Goal: Information Seeking & Learning: Learn about a topic

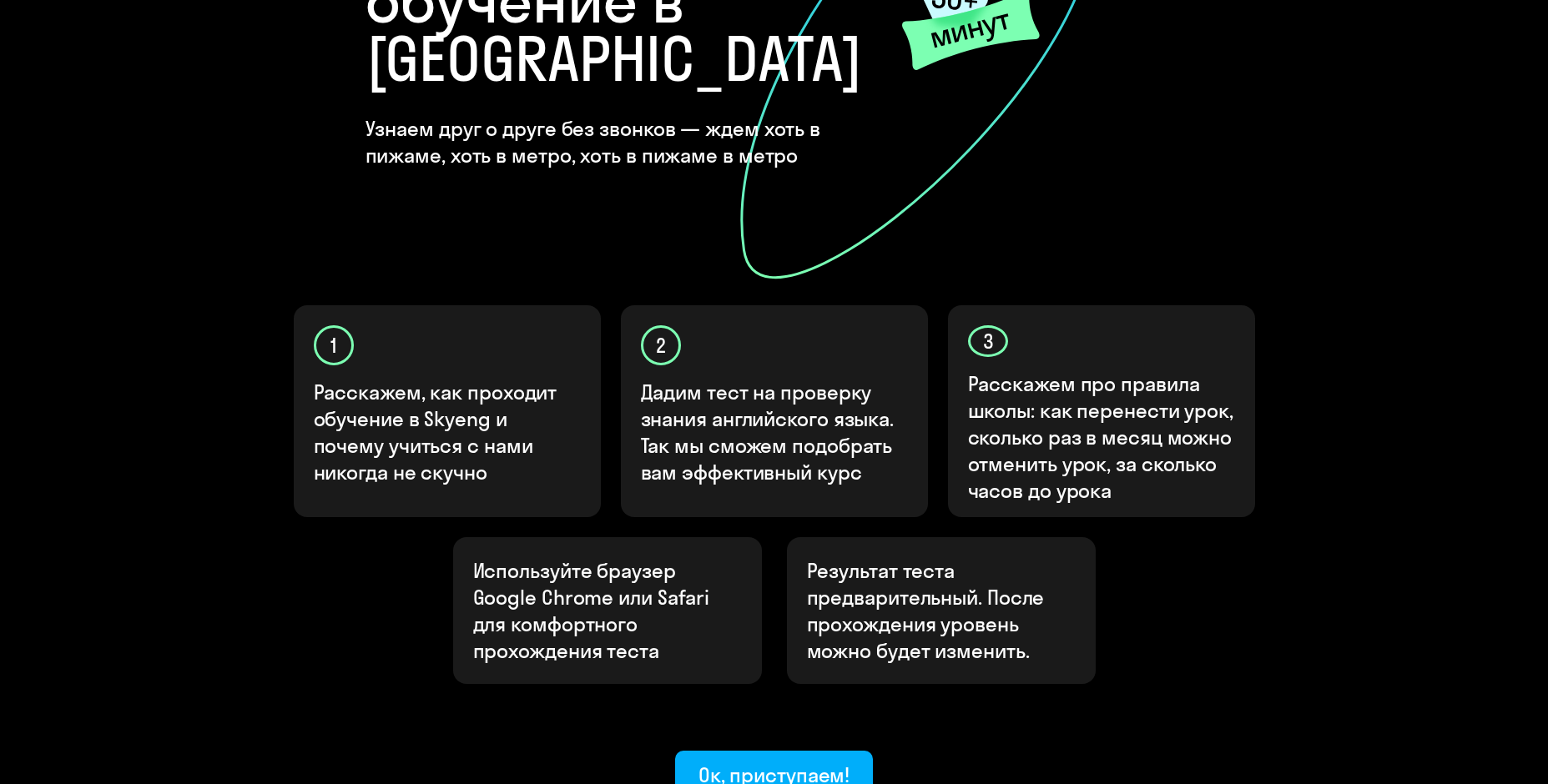
scroll to position [421, 0]
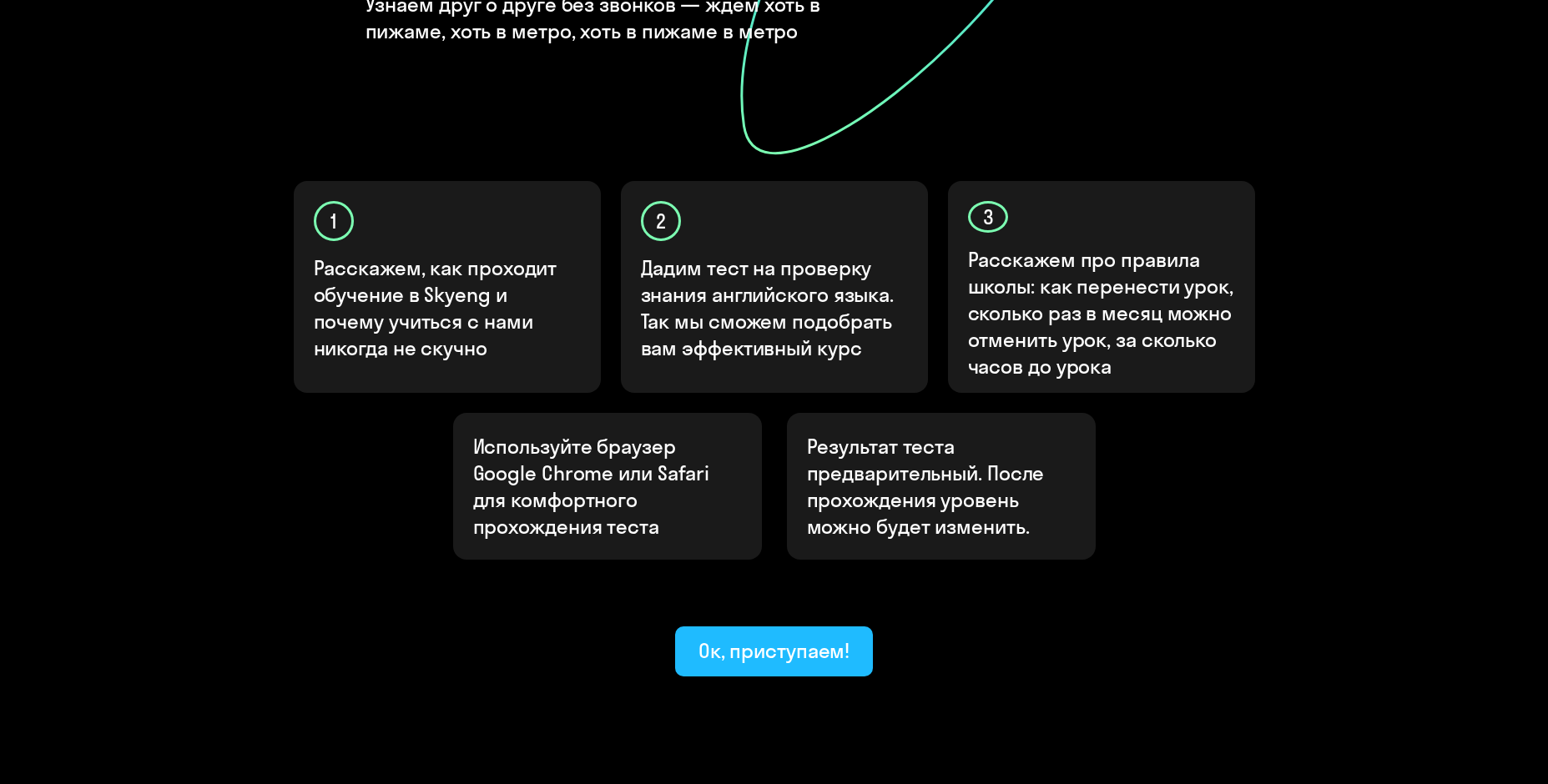
click at [781, 637] on div "Ок, приступаем!" at bounding box center [774, 650] width 151 height 26
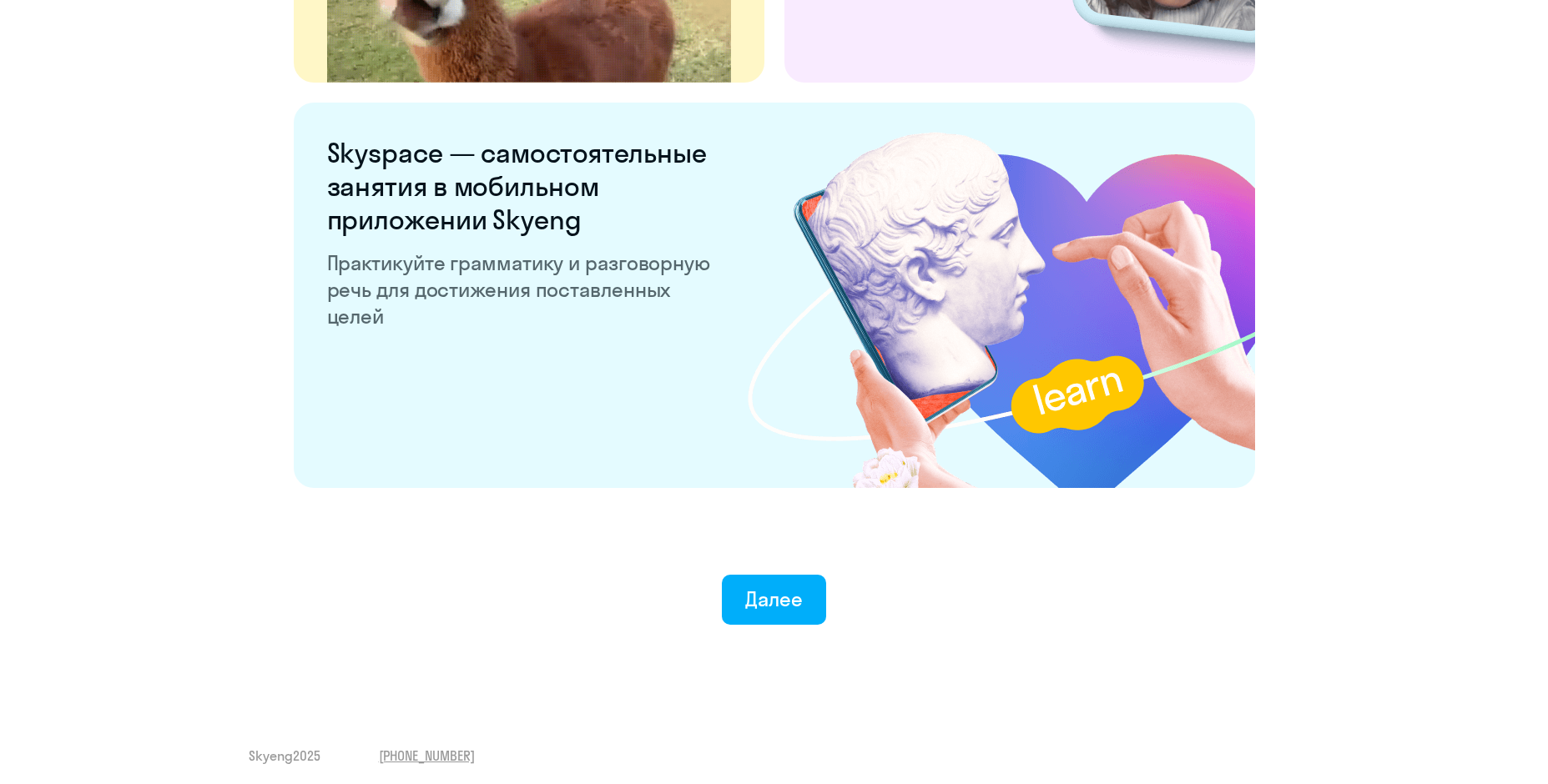
scroll to position [3082, 0]
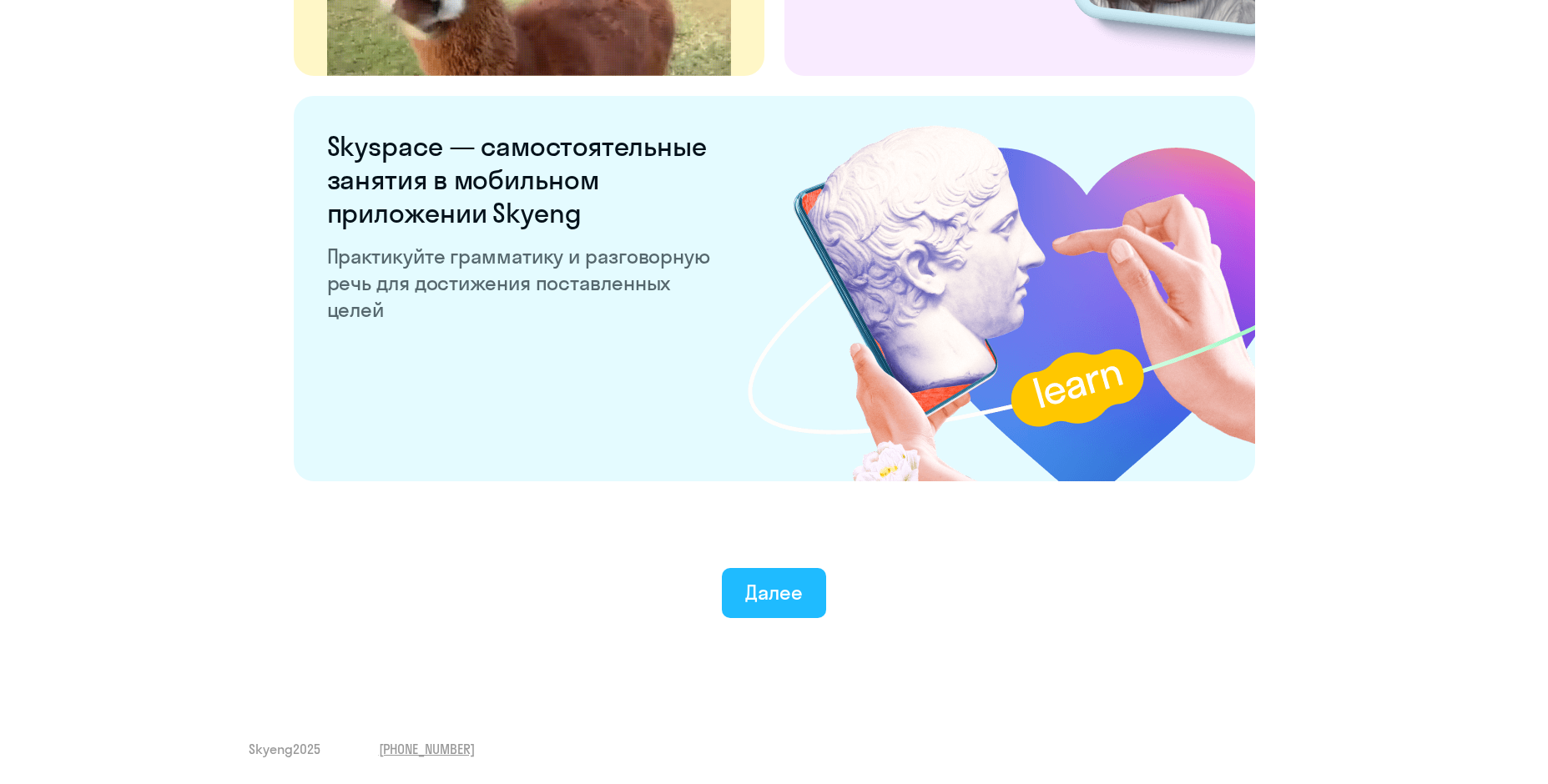
click at [767, 586] on div "Далее" at bounding box center [774, 592] width 57 height 26
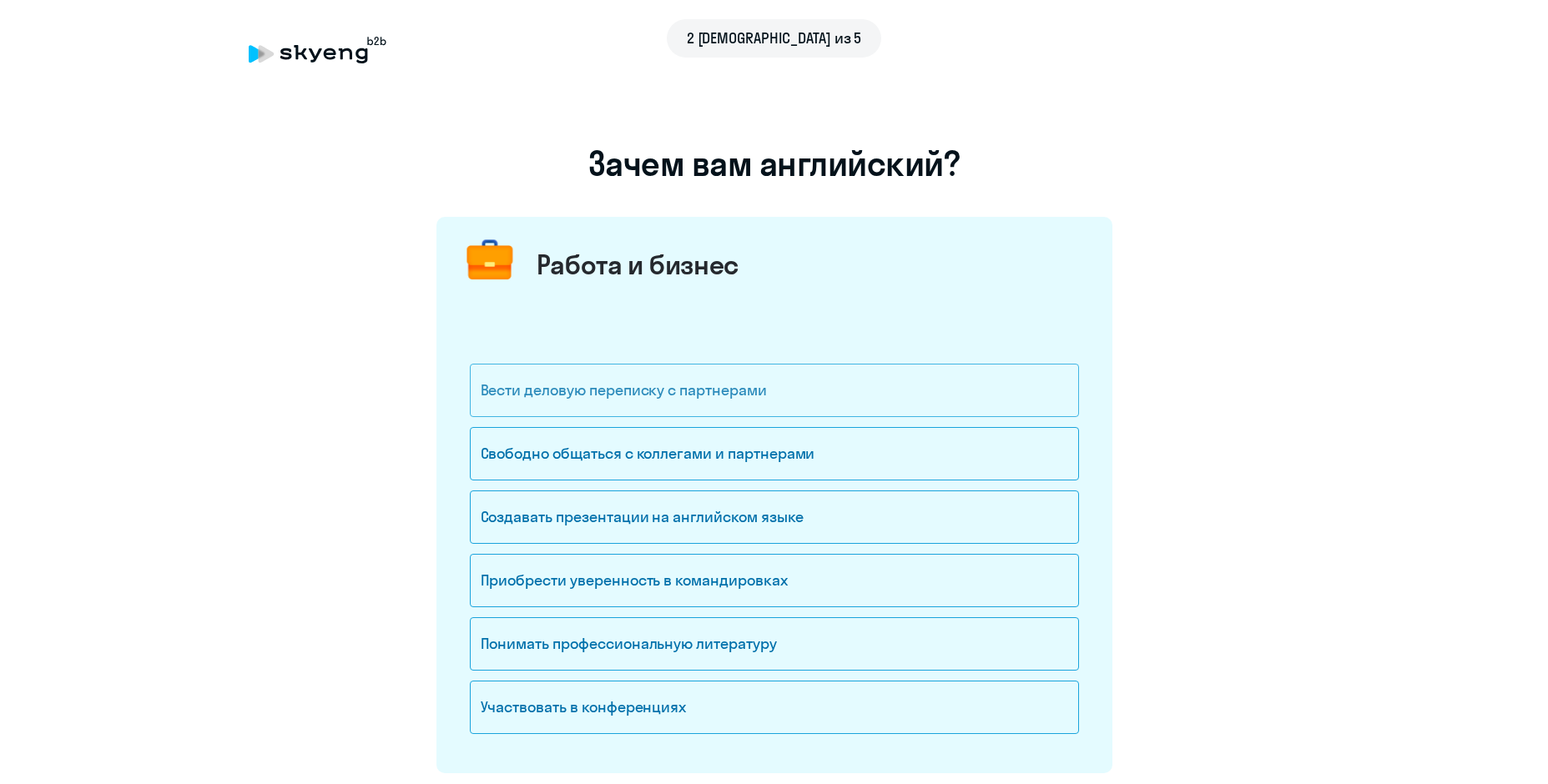
click at [650, 402] on div "Вести деловую переписку с партнерами" at bounding box center [774, 390] width 609 height 53
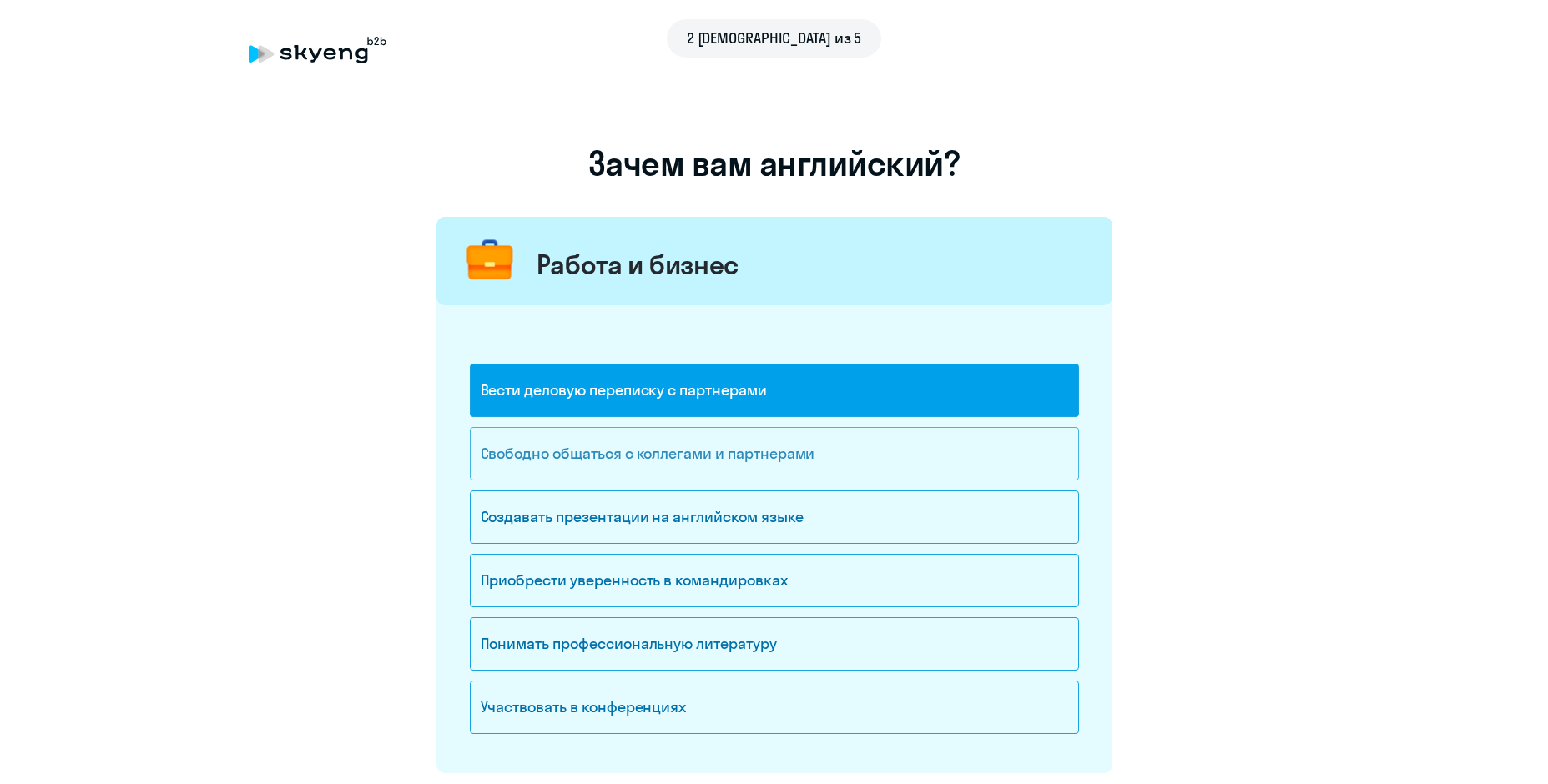
click at [642, 450] on div "Свободно общаться с коллегами и партнерами" at bounding box center [774, 453] width 609 height 53
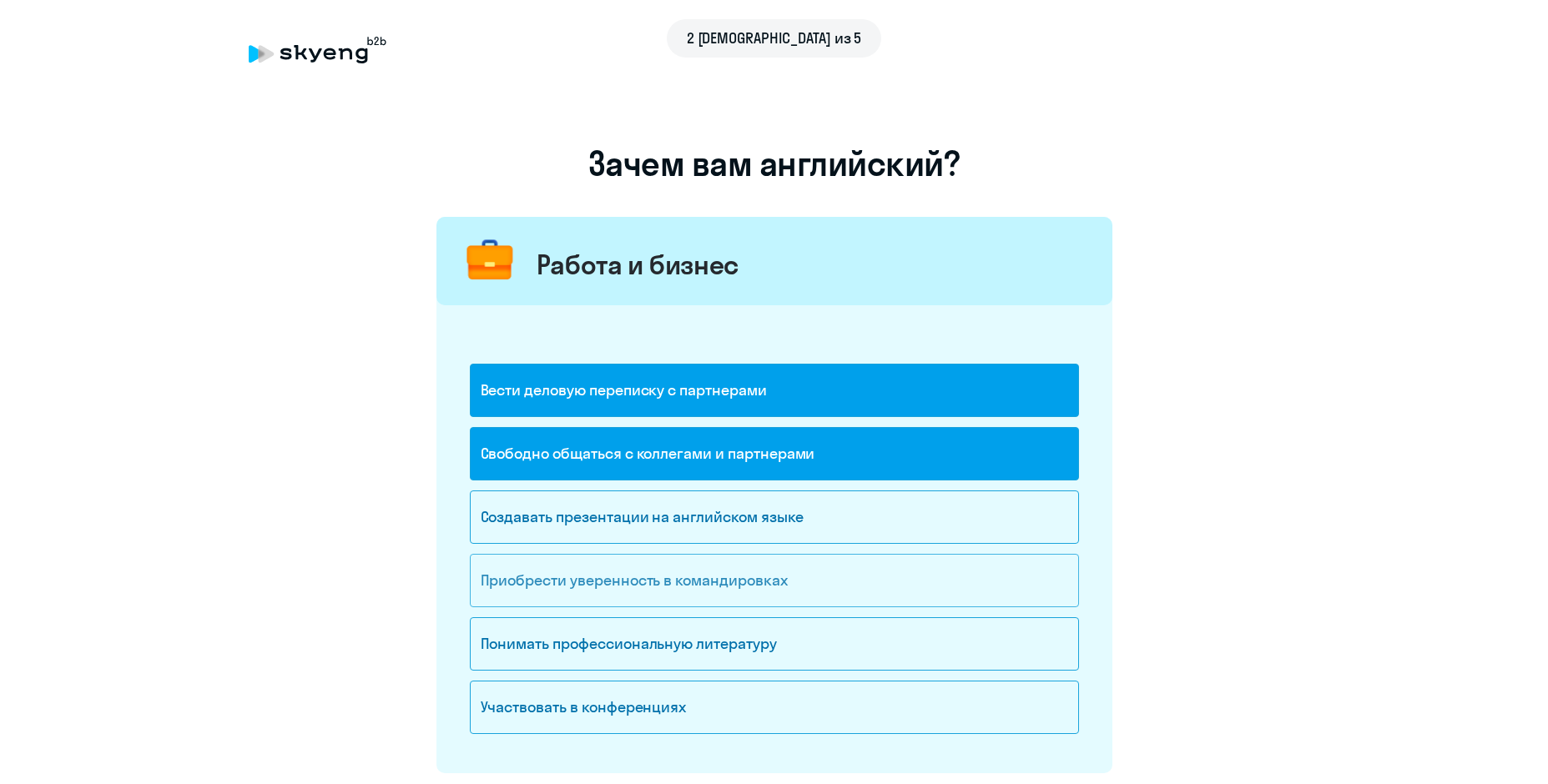
click at [623, 592] on div "Приобрести уверенность в командировках" at bounding box center [774, 580] width 609 height 53
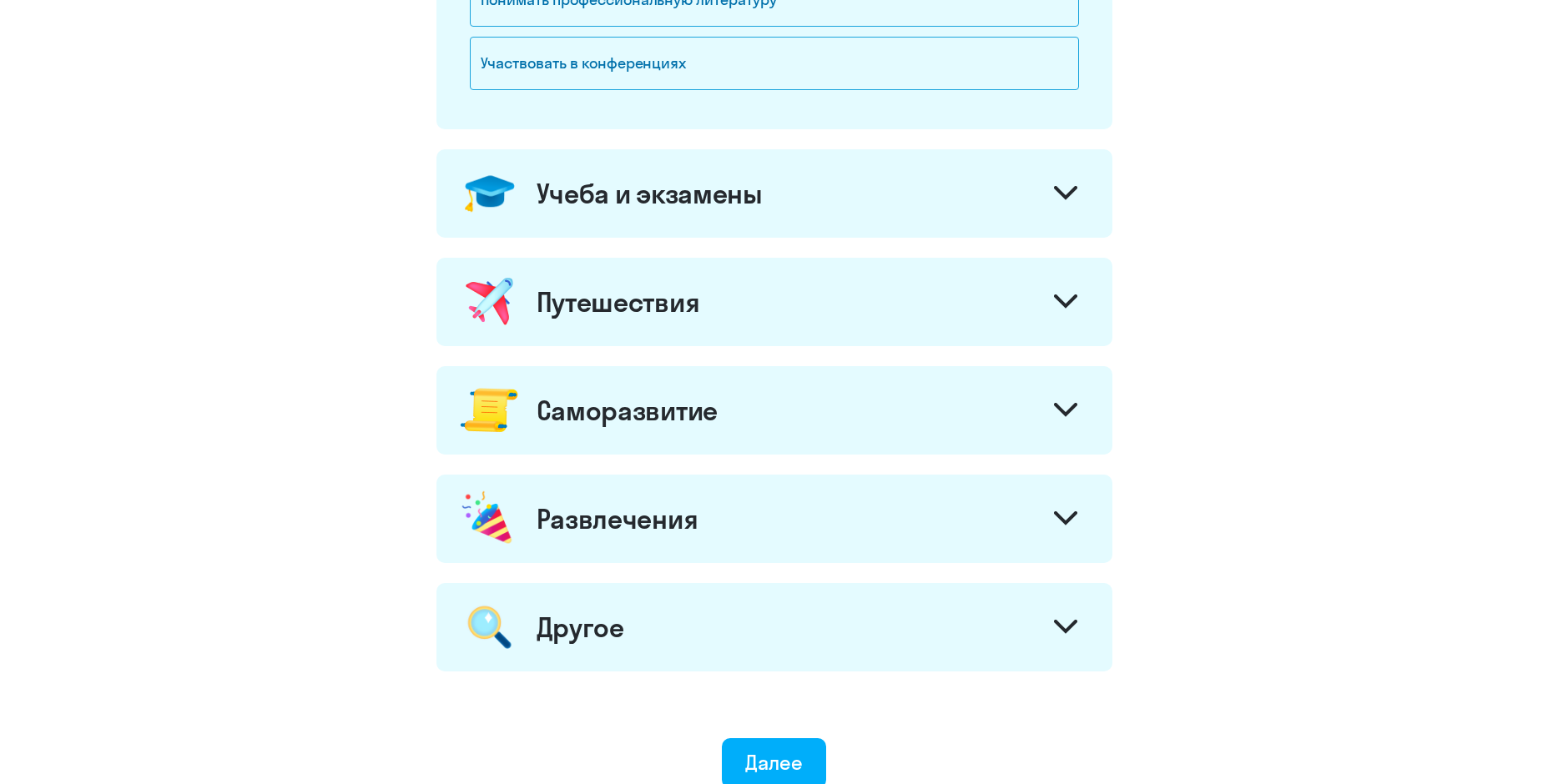
scroll to position [641, 0]
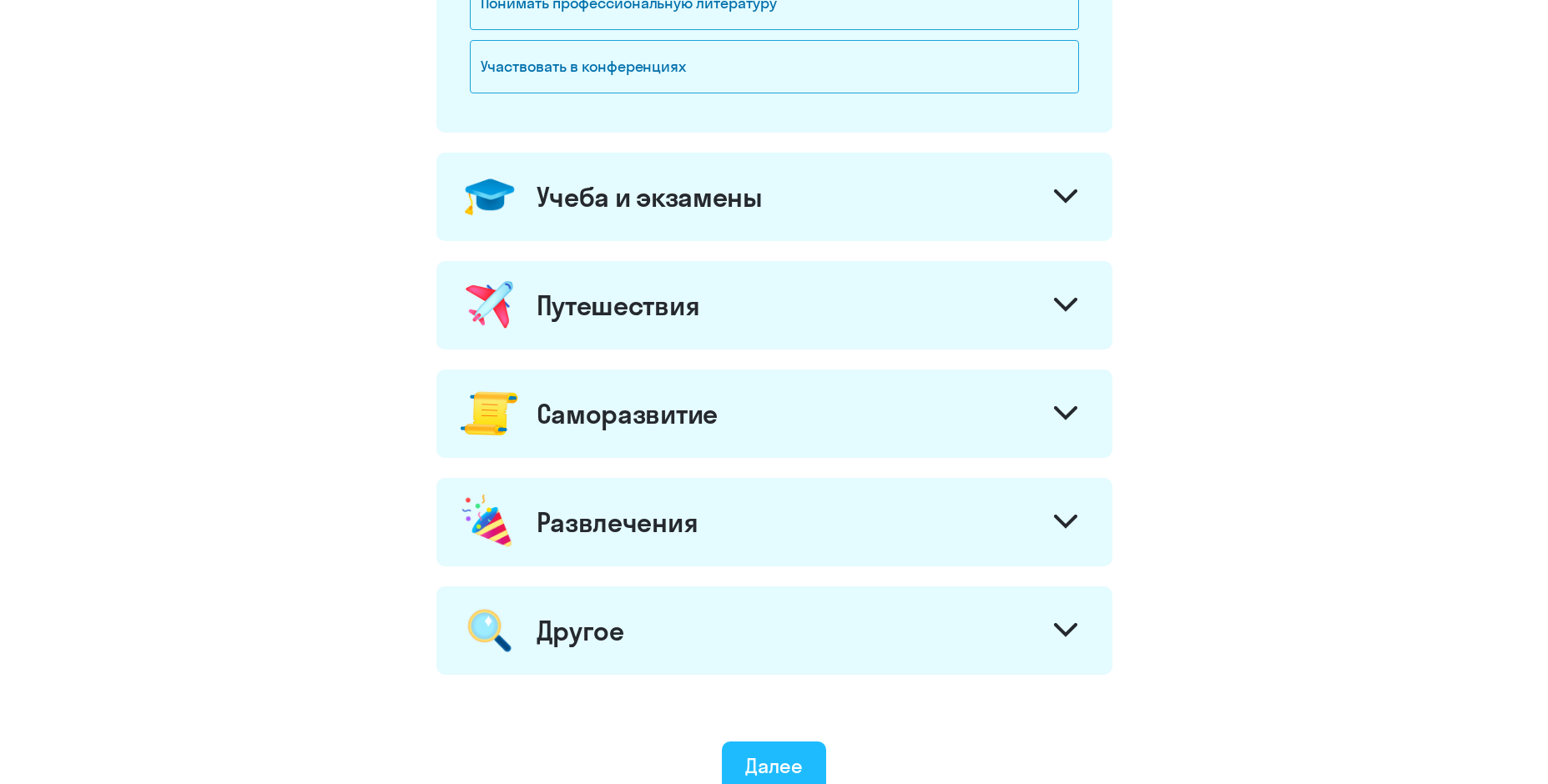
click at [774, 769] on div "Далее" at bounding box center [774, 765] width 57 height 26
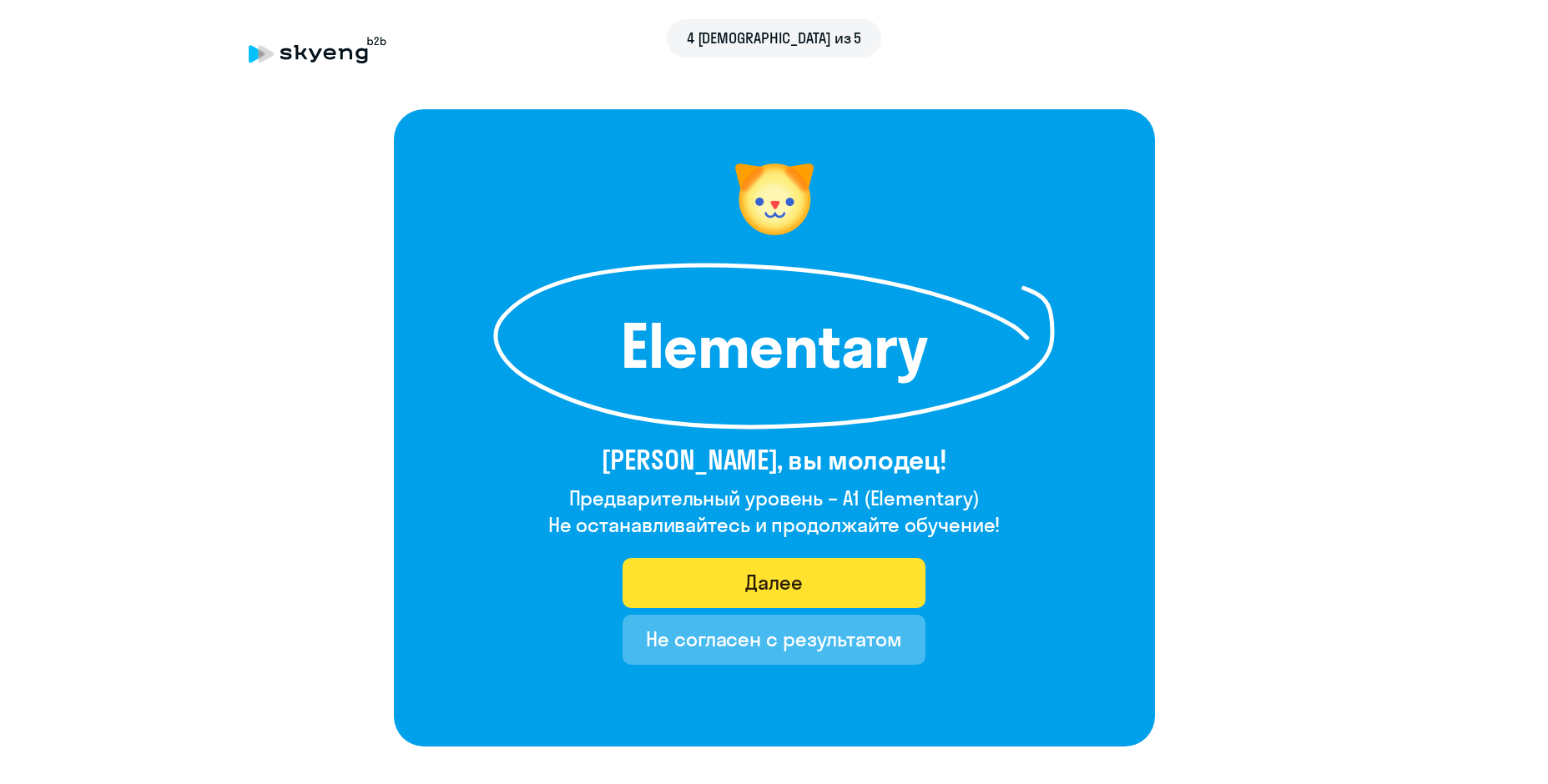
click at [735, 590] on button "Далее" at bounding box center [774, 583] width 303 height 50
